Goal: Transaction & Acquisition: Purchase product/service

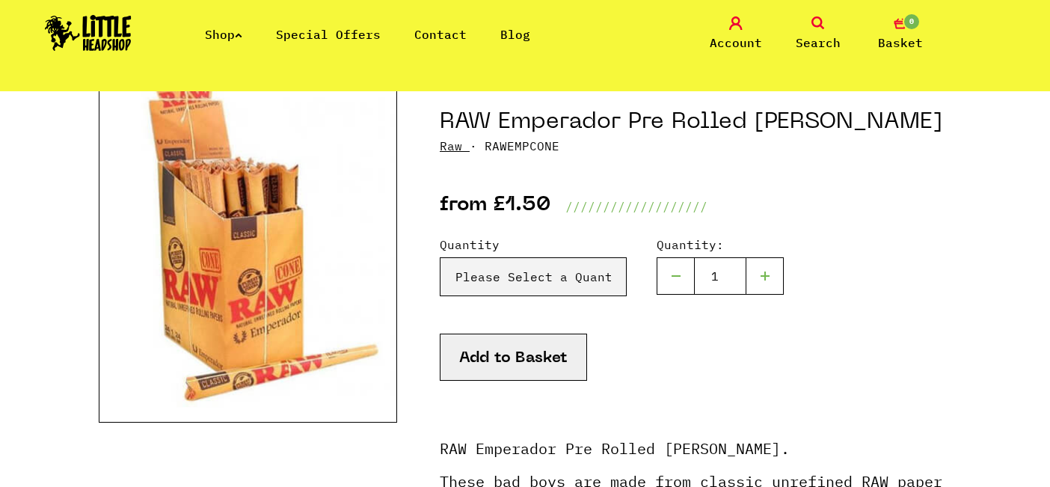
scroll to position [164, 0]
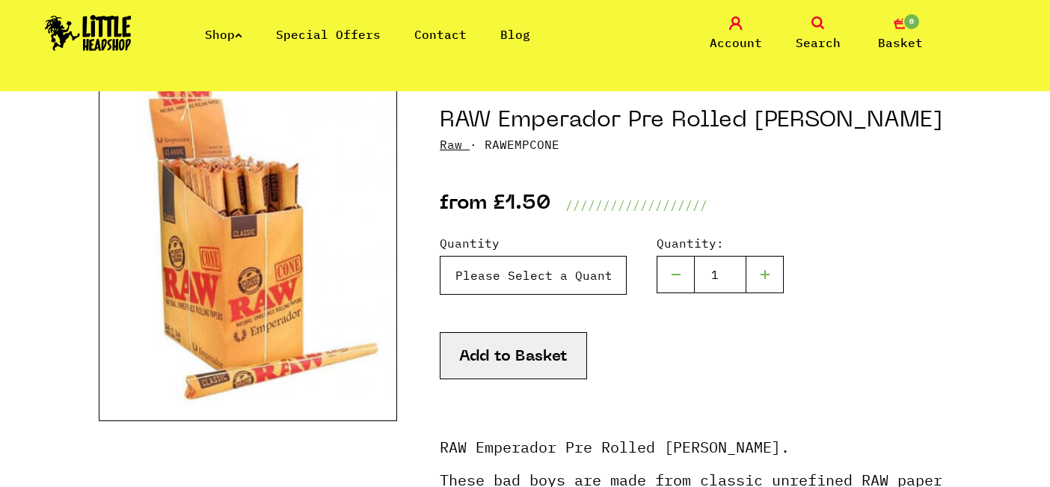
click at [545, 278] on select "Please Select a Quantity X 1 - £1.50 X 4 - £5.00" at bounding box center [533, 275] width 187 height 39
select select "922"
click at [440, 256] on select "Please Select a Quantity X 1 - £1.50 X 4 - £5.00" at bounding box center [533, 275] width 187 height 39
click at [768, 267] on div at bounding box center [764, 274] width 37 height 37
click at [771, 282] on div at bounding box center [764, 274] width 37 height 37
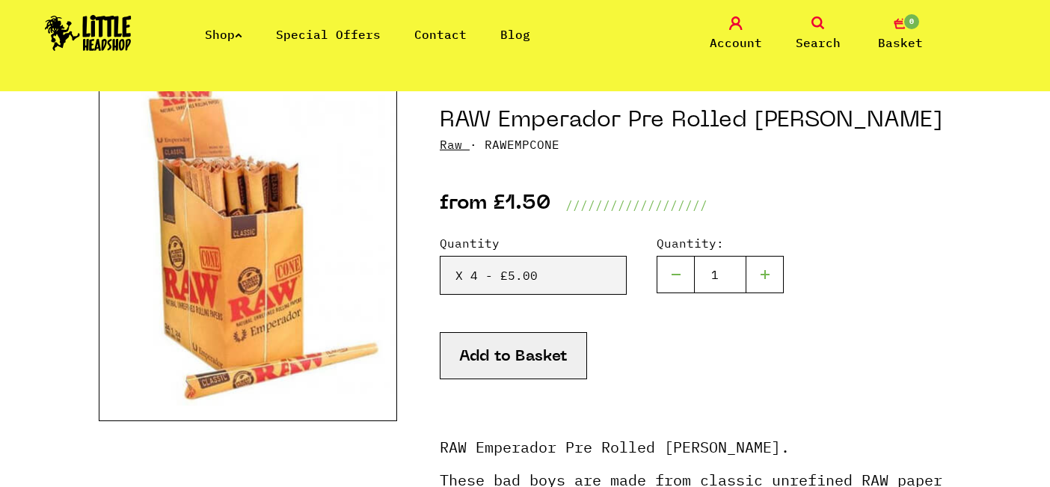
type input "2"
click at [523, 345] on button "Add to Basket" at bounding box center [513, 355] width 147 height 47
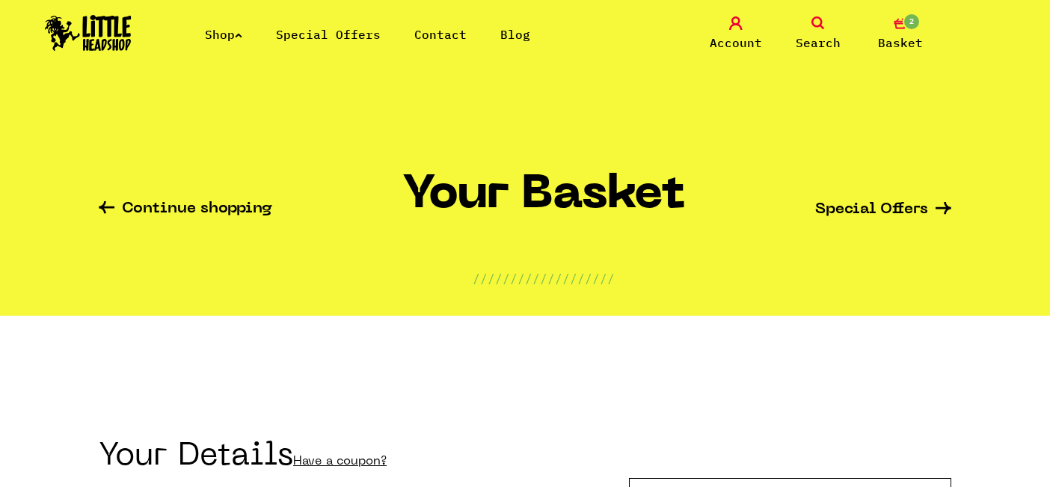
click at [214, 34] on link "Shop" at bounding box center [223, 34] width 37 height 15
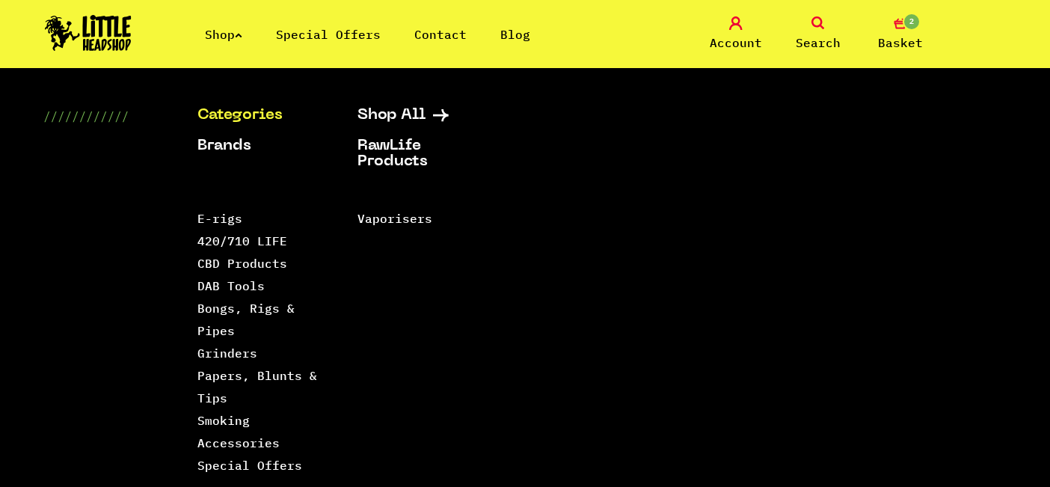
scroll to position [247, 0]
click at [211, 369] on link "Papers, Blunts & Tips" at bounding box center [257, 386] width 120 height 37
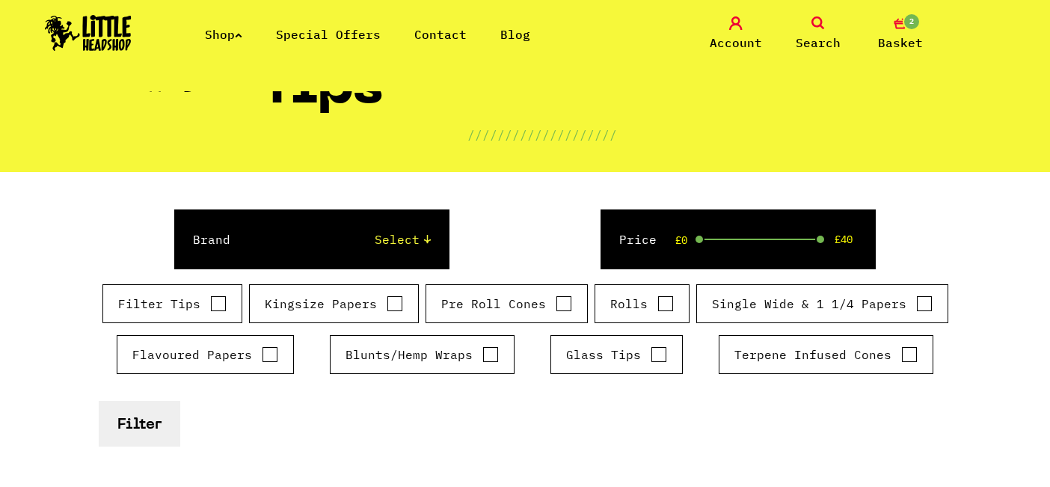
scroll to position [152, 0]
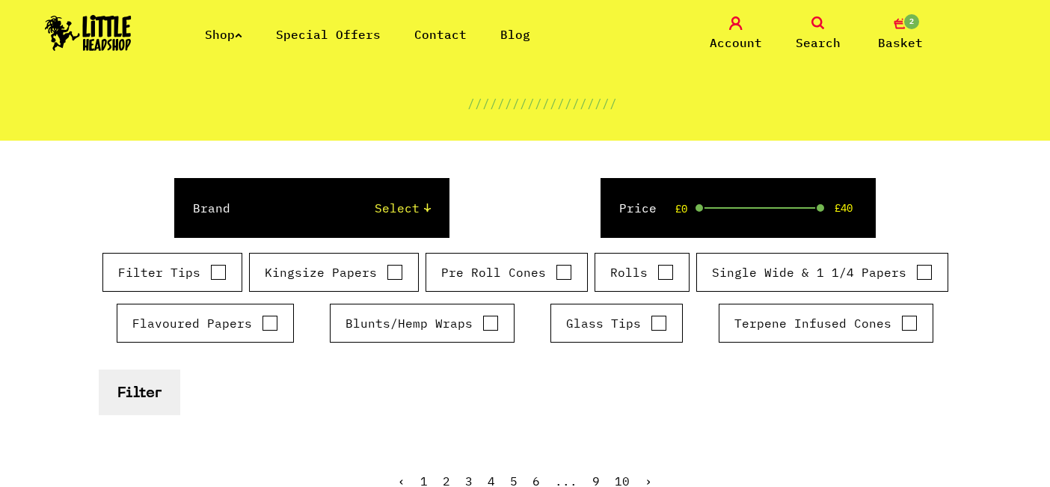
click at [378, 218] on div "Brand Select Rizla Raw OCB Elements Shine 24k Cyclones Phuncky Feel Tips Smokin…" at bounding box center [311, 208] width 274 height 60
click at [389, 207] on select "Select Rizla Raw OCB Elements Shine 24k Cyclones Phuncky Feel Tips Smoking Pape…" at bounding box center [345, 208] width 170 height 18
select select "3"
click at [260, 199] on select "Select Rizla Raw OCB Elements Shine 24k Cyclones Phuncky Feel Tips Smoking Pape…" at bounding box center [345, 208] width 170 height 18
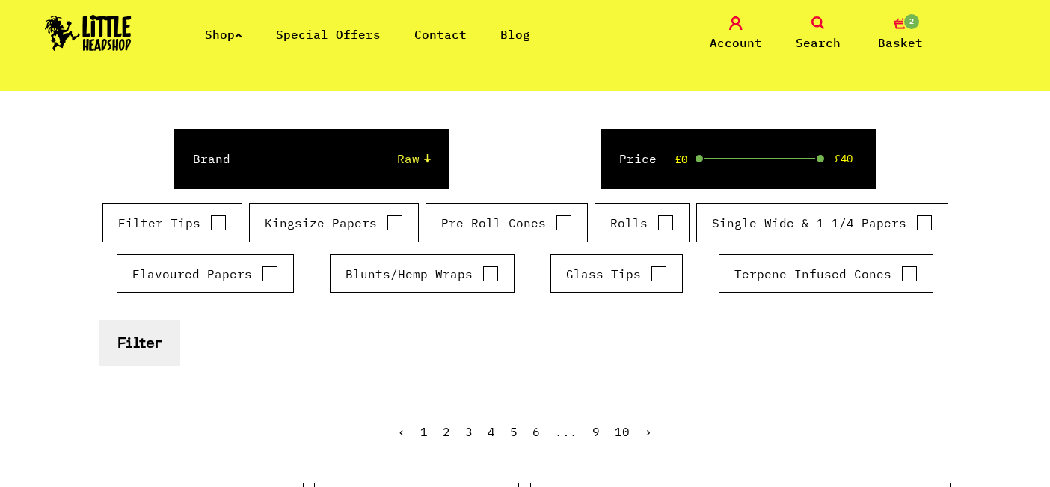
scroll to position [202, 0]
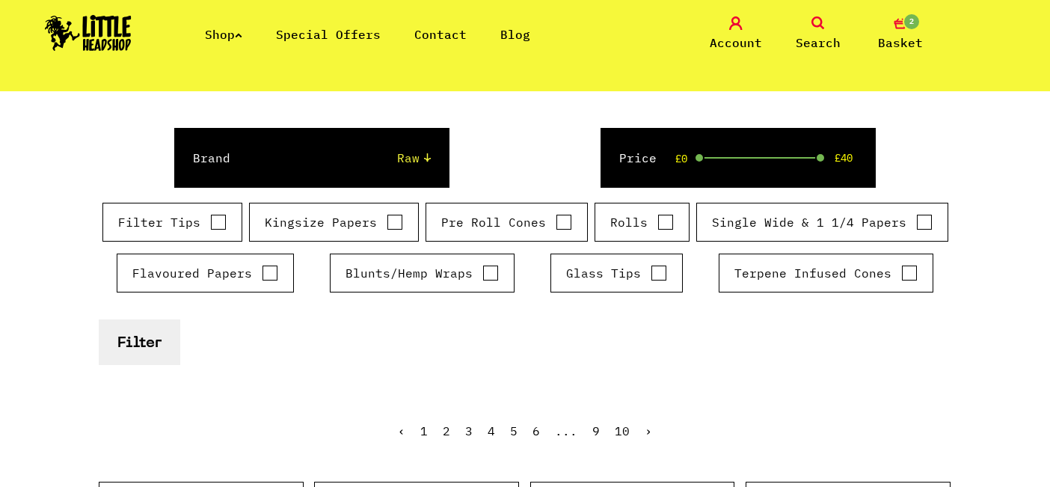
click at [166, 338] on button "Filter" at bounding box center [139, 342] width 81 height 46
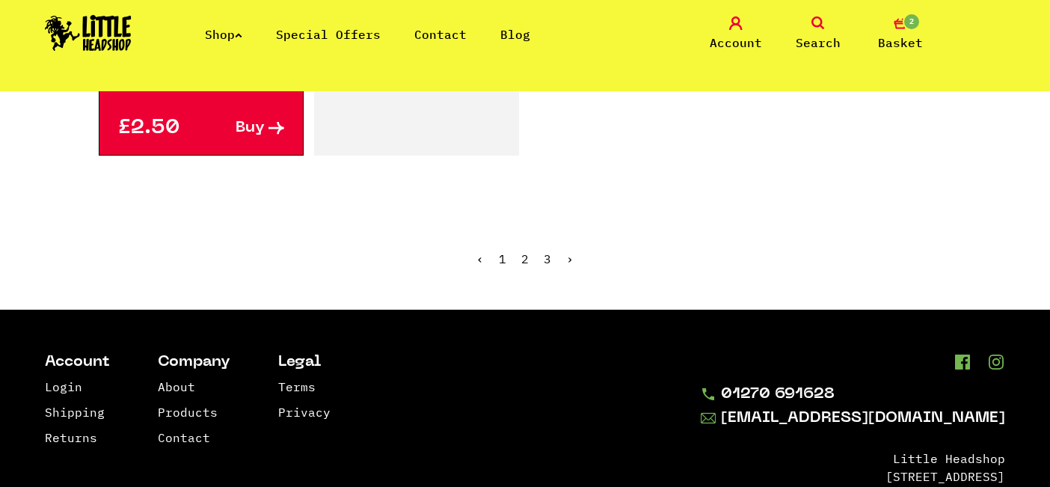
scroll to position [2808, 0]
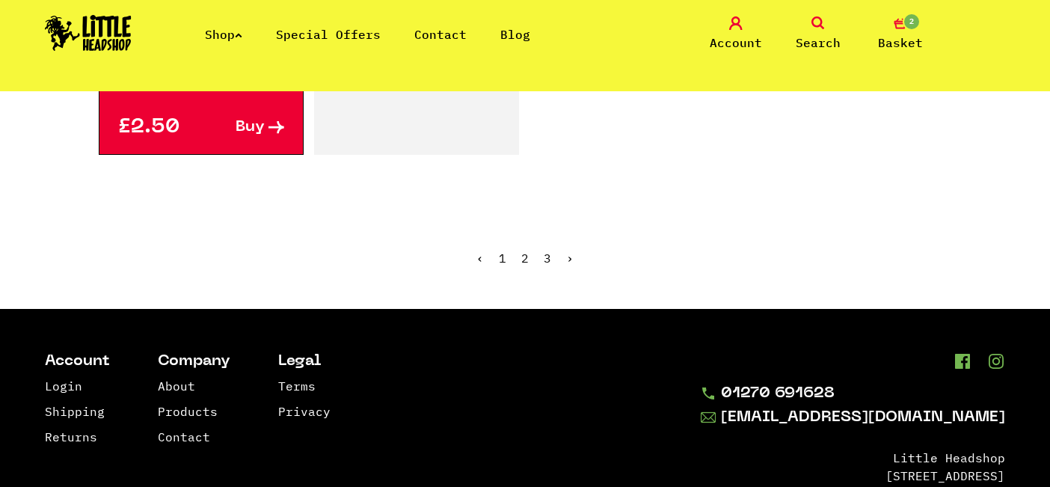
click at [524, 254] on link "2" at bounding box center [524, 257] width 7 height 15
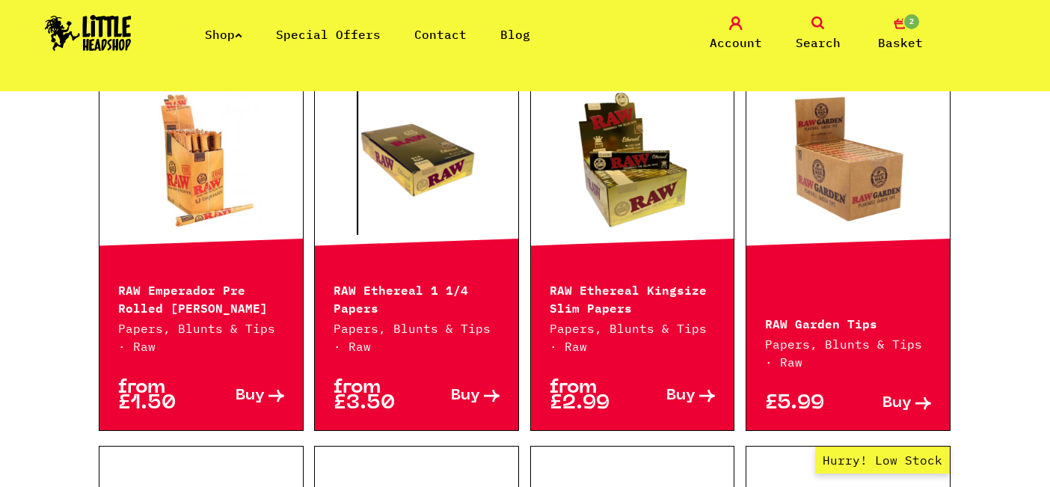
scroll to position [1026, 0]
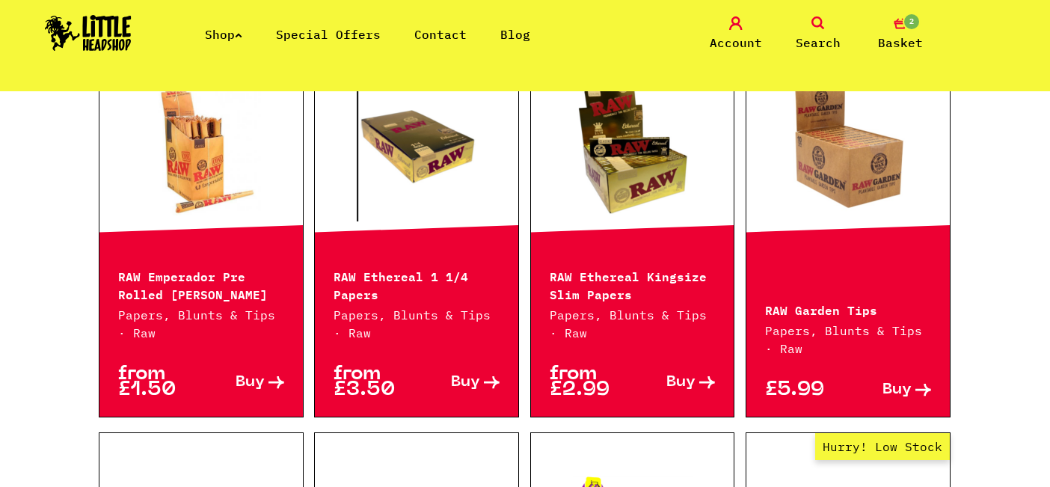
click at [576, 296] on p "RAW Ethereal Kingsize Slim Papers" at bounding box center [632, 284] width 166 height 36
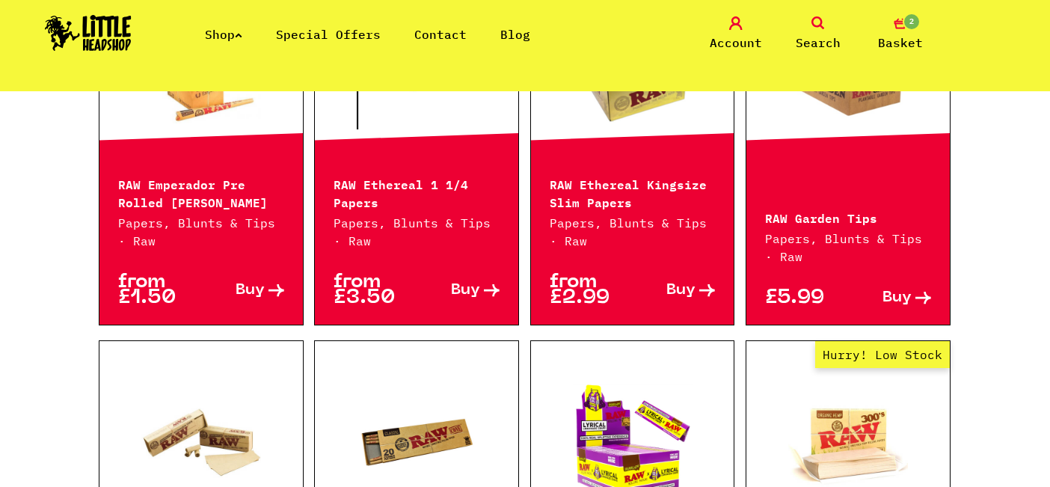
scroll to position [1117, 0]
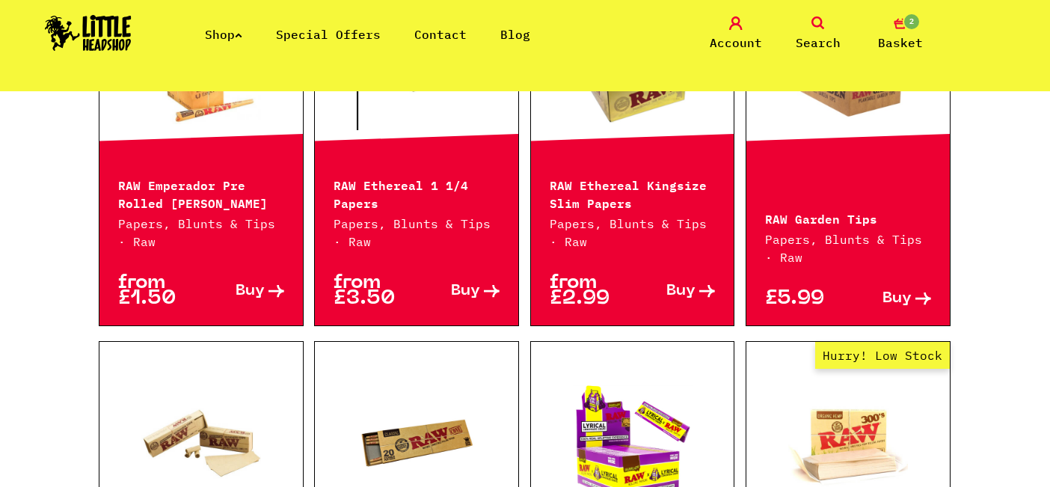
click at [674, 310] on div "from £2.99 Buy" at bounding box center [632, 287] width 203 height 75
click at [675, 302] on link "Buy" at bounding box center [673, 290] width 83 height 31
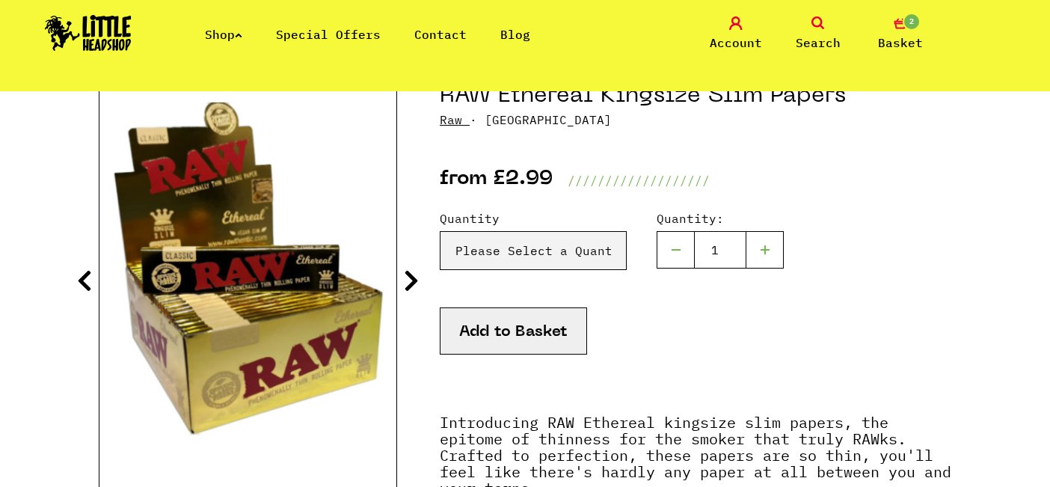
scroll to position [189, 0]
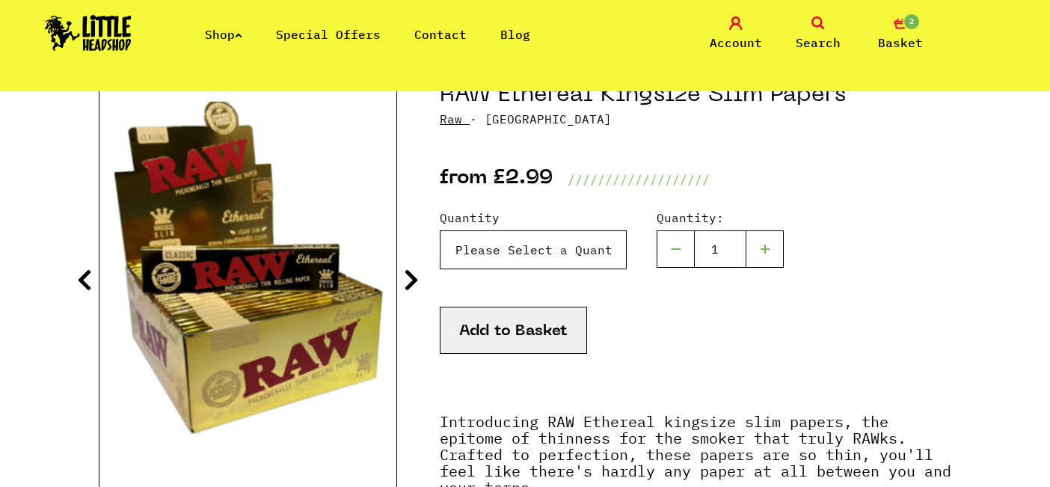
click at [610, 241] on select "Please Select a Quantity X 1 - £2.99 X 4 - £10.99 X 50 (Full Box) - £84.99" at bounding box center [533, 249] width 187 height 39
select select "1646"
click at [440, 230] on select "Please Select a Quantity X 1 - £2.99 X 4 - £10.99 X 50 (Full Box) - £84.99" at bounding box center [533, 249] width 187 height 39
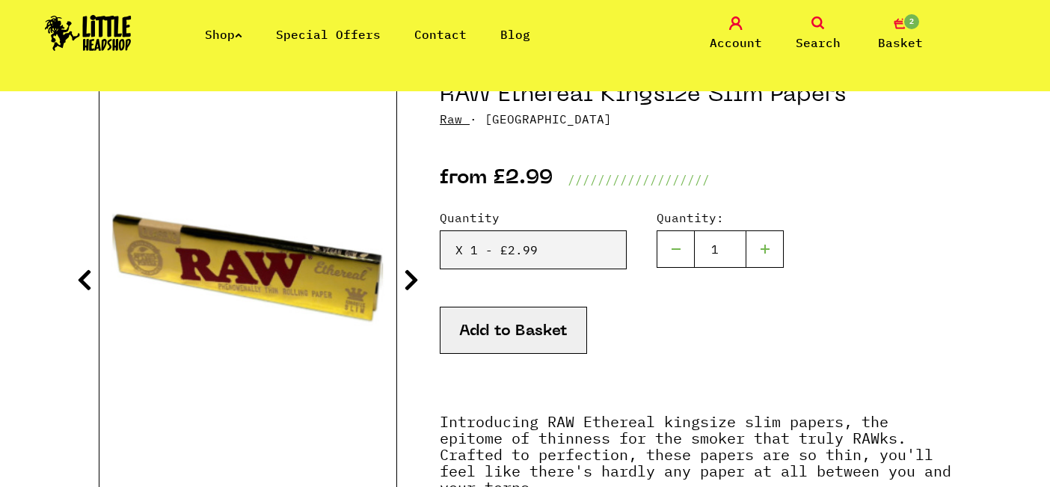
click at [512, 339] on button "Add to Basket" at bounding box center [513, 329] width 147 height 47
click at [306, 229] on img at bounding box center [247, 267] width 297 height 371
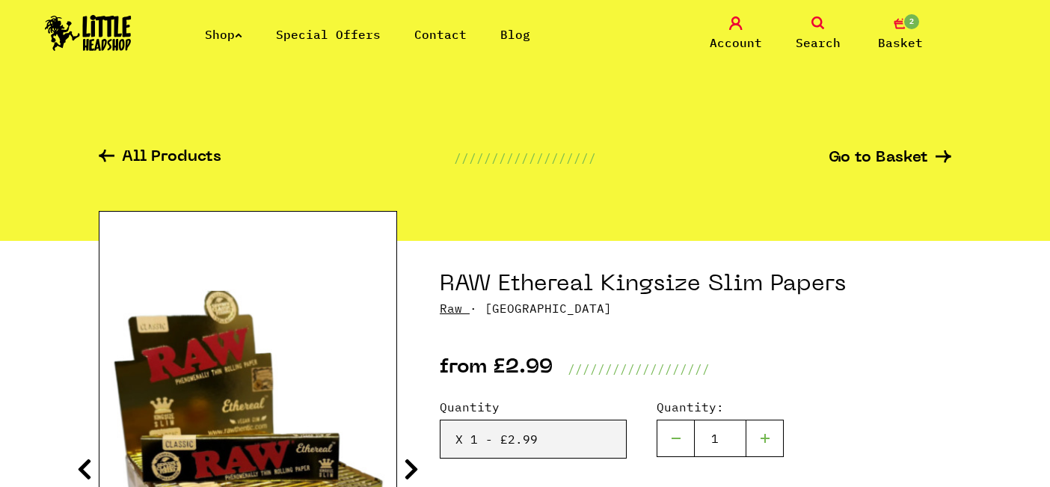
select select "1646"
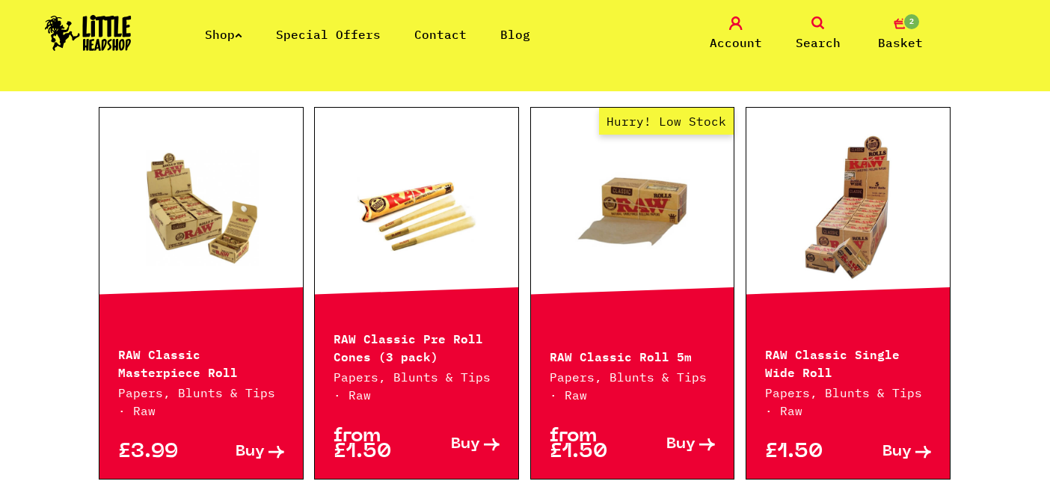
scroll to position [580, 0]
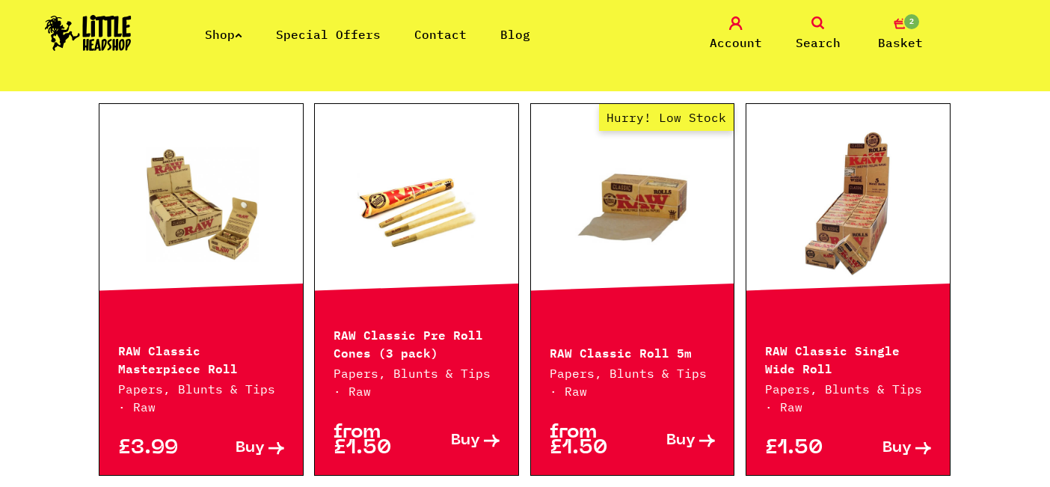
drag, startPoint x: 383, startPoint y: 419, endPoint x: 411, endPoint y: 424, distance: 28.8
click at [383, 419] on div "from £1.50 Buy" at bounding box center [416, 437] width 203 height 75
click at [487, 448] on link "Buy" at bounding box center [457, 440] width 83 height 31
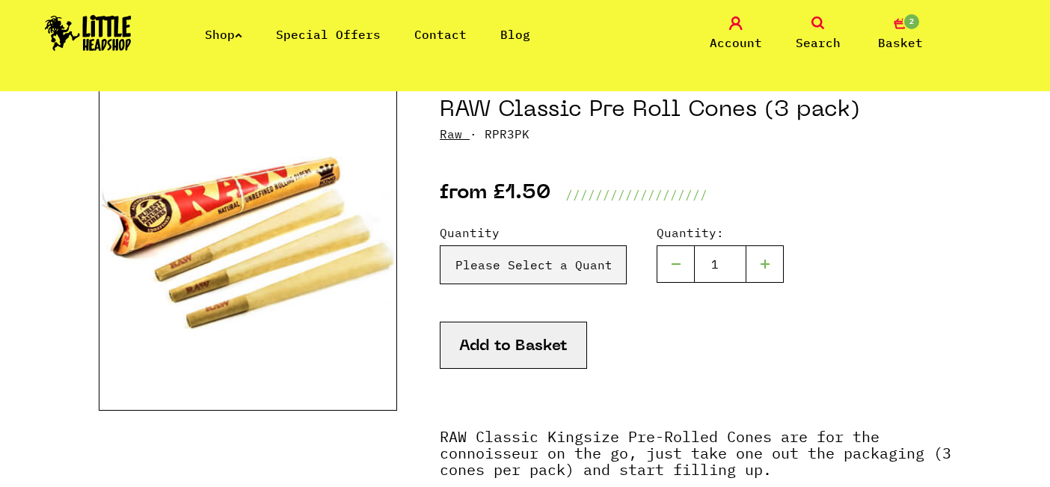
scroll to position [188, 0]
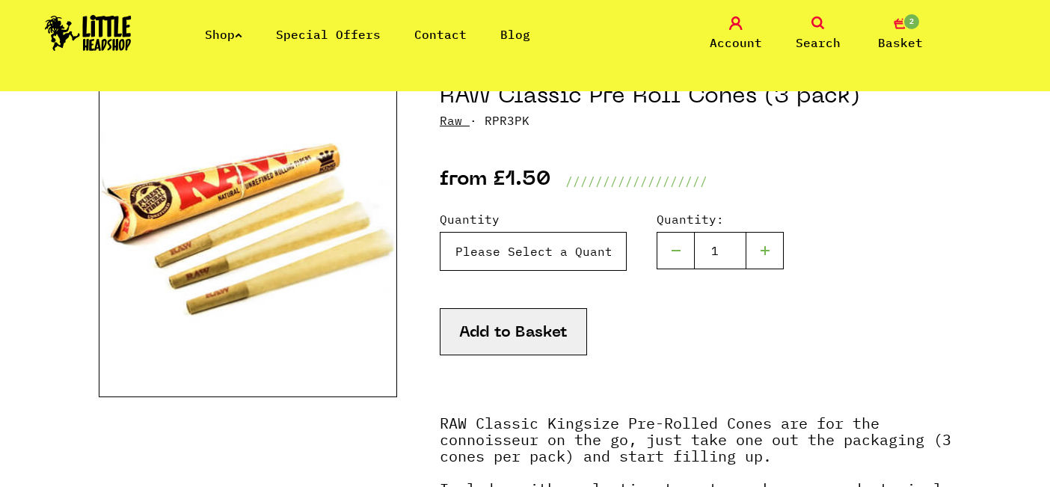
click at [519, 254] on select "Please Select a Quantity X 1 - £1.50 X 4 - £5.00" at bounding box center [533, 251] width 187 height 39
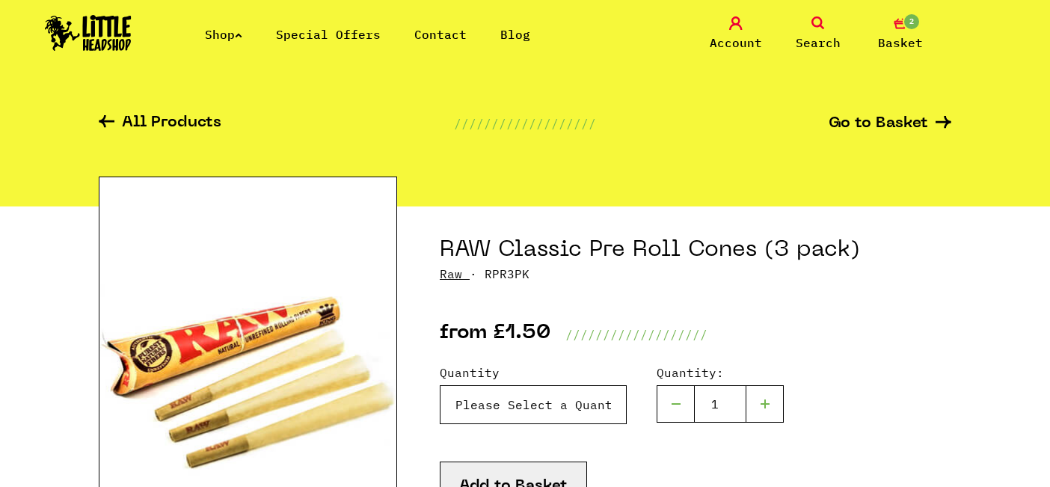
scroll to position [40, 0]
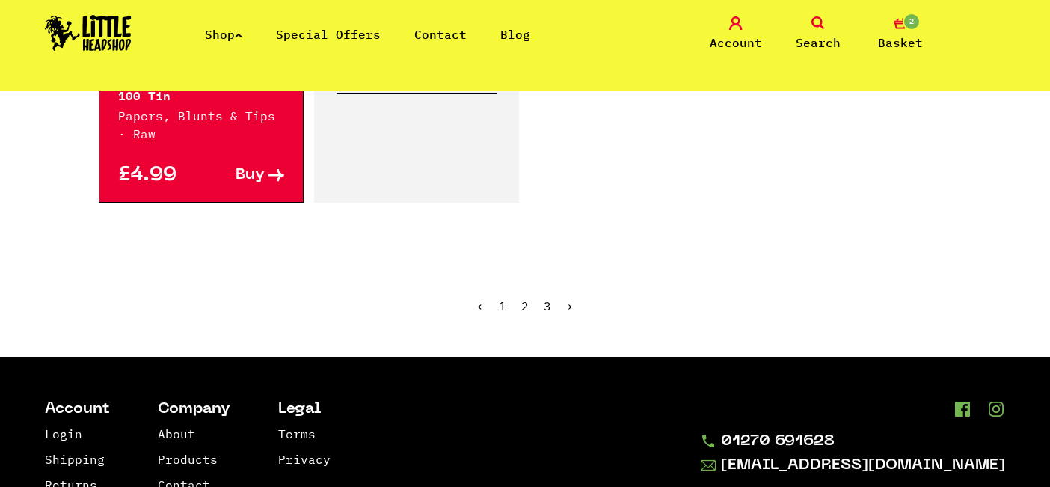
scroll to position [2792, 0]
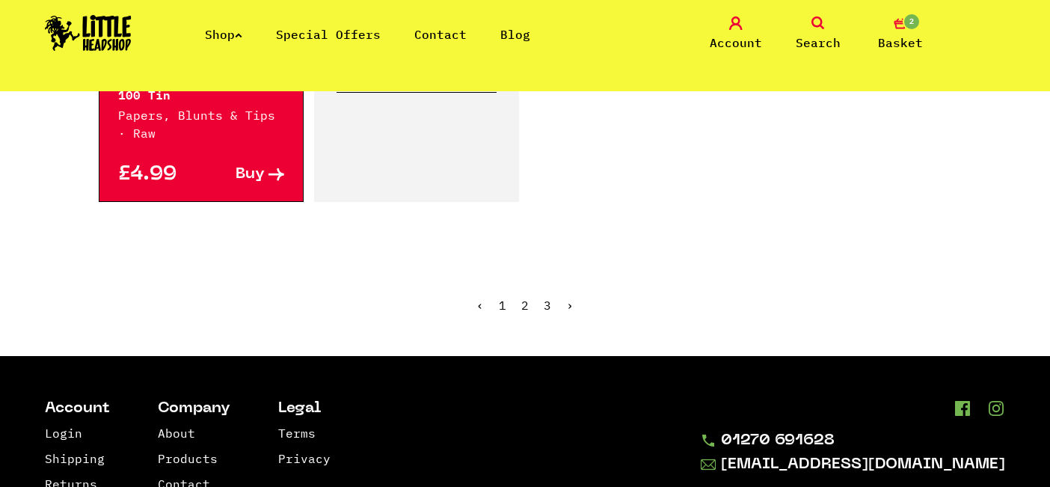
click at [545, 306] on link "3" at bounding box center [546, 305] width 7 height 15
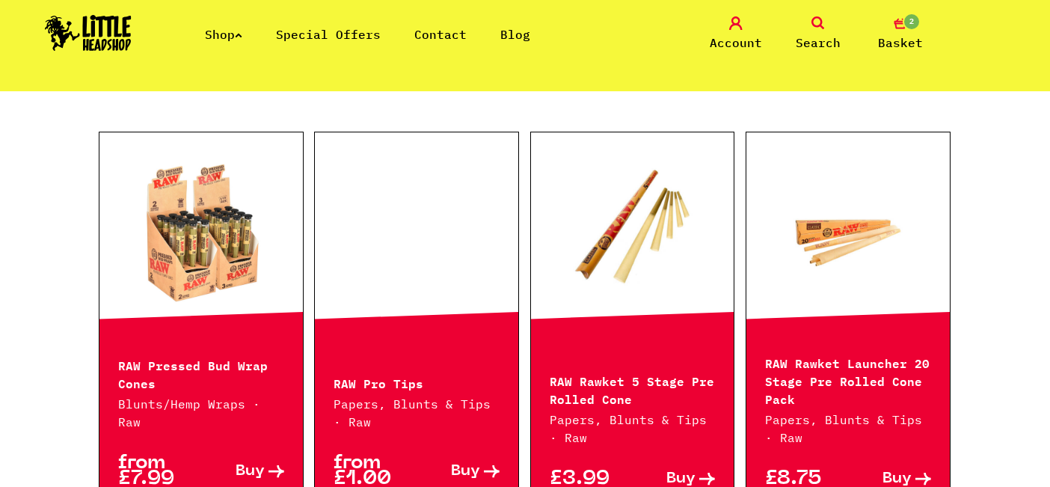
scroll to position [549, 0]
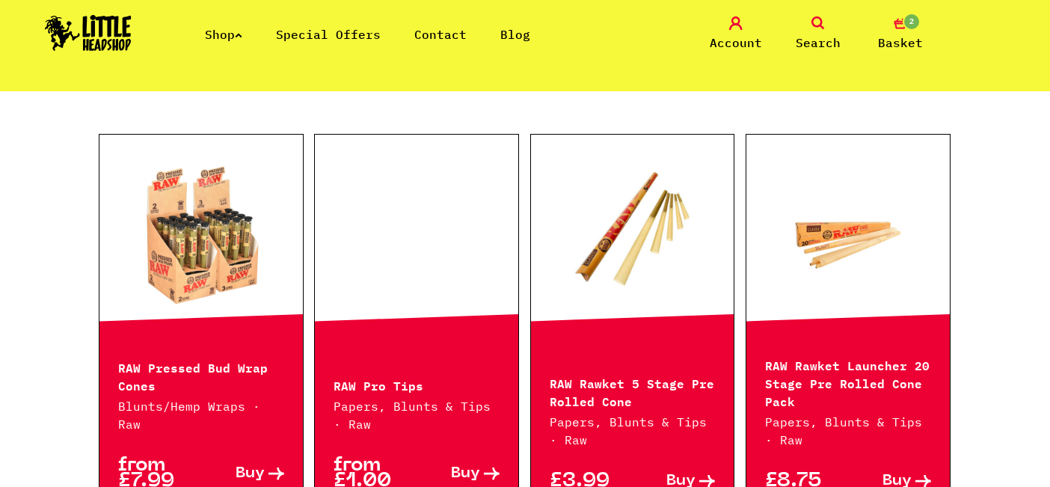
click at [400, 386] on p "RAW Pro Tips" at bounding box center [416, 384] width 166 height 18
click at [399, 302] on link at bounding box center [416, 236] width 203 height 150
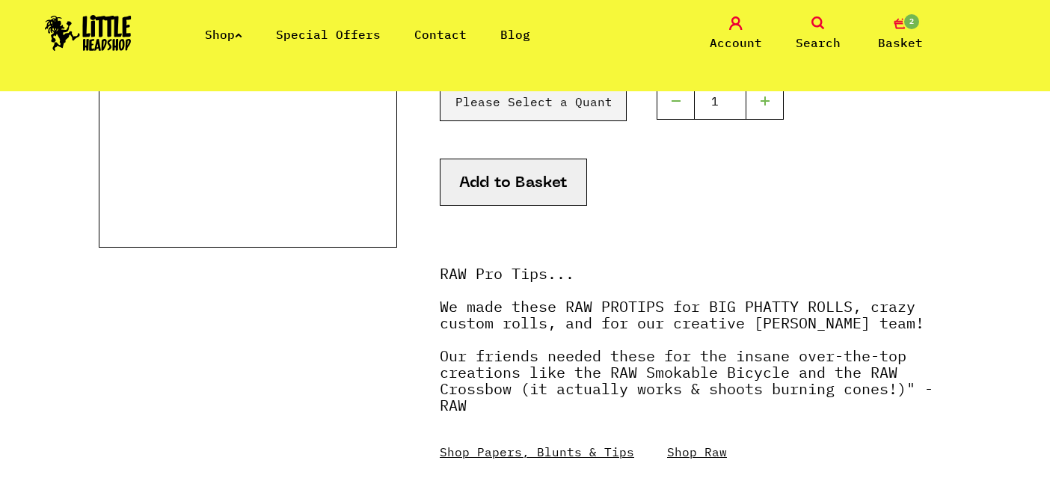
scroll to position [342, 0]
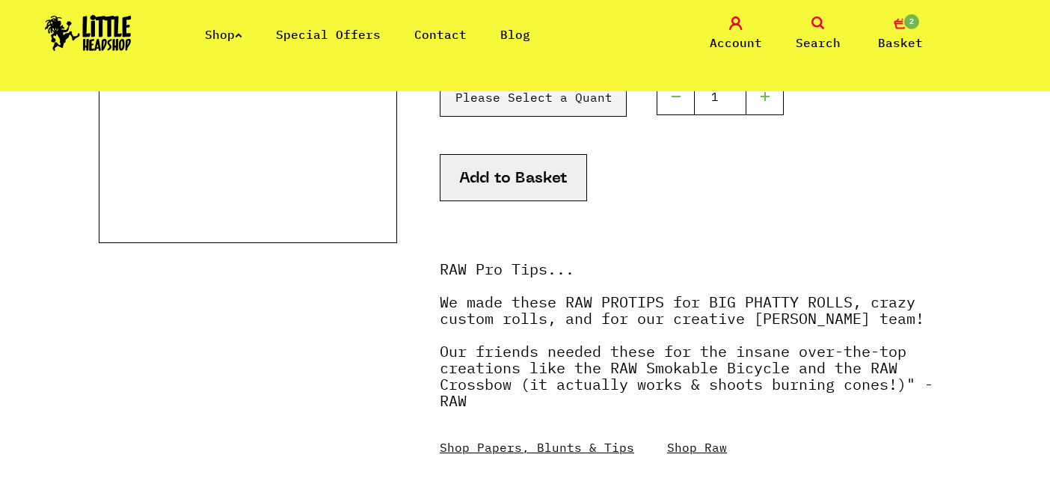
click at [474, 306] on strong "RAW Pro Tips... We made these RAW PROTIPS for BIG PHATTY ROLLS, crazy custom ro…" at bounding box center [686, 335] width 493 height 152
drag, startPoint x: 546, startPoint y: 274, endPoint x: 469, endPoint y: 253, distance: 79.6
click at [467, 255] on div "RAW Pro Tips... We made these RAW PROTIPS for BIG PHATTY ROLLS, crazy custom ro…" at bounding box center [695, 350] width 511 height 209
copy div "RAW Pro Tips"
